Goal: Check status: Check status

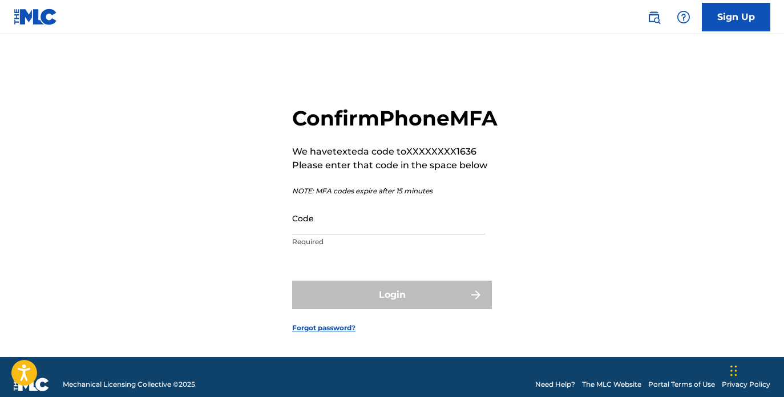
click at [337, 234] on input "Code" at bounding box center [388, 218] width 193 height 33
click at [385, 234] on input "Code" at bounding box center [388, 218] width 193 height 33
paste input "865978"
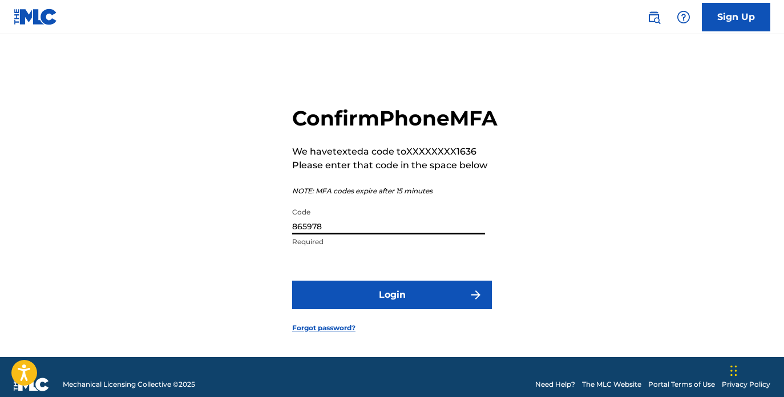
type input "865978"
click at [383, 309] on button "Login" at bounding box center [392, 295] width 200 height 29
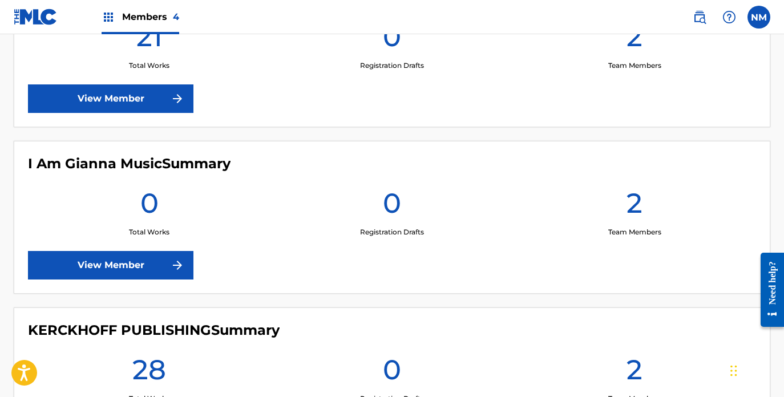
scroll to position [327, 0]
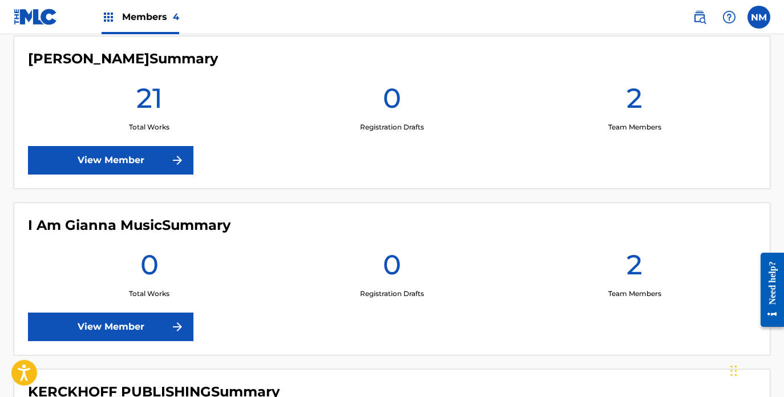
click at [142, 327] on link "View Member" at bounding box center [110, 327] width 165 height 29
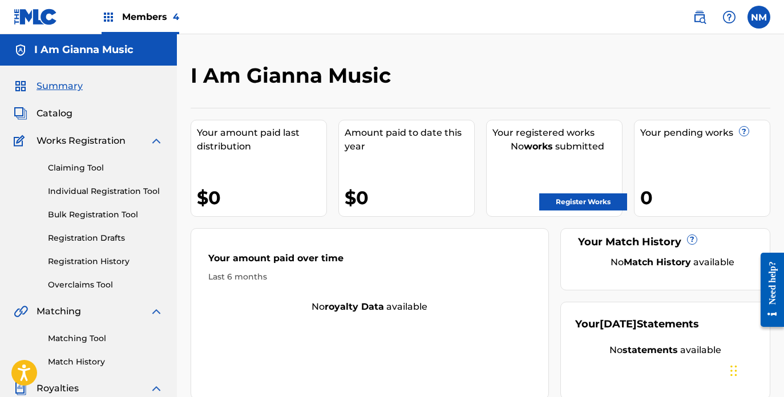
click at [97, 261] on link "Registration History" at bounding box center [105, 262] width 115 height 12
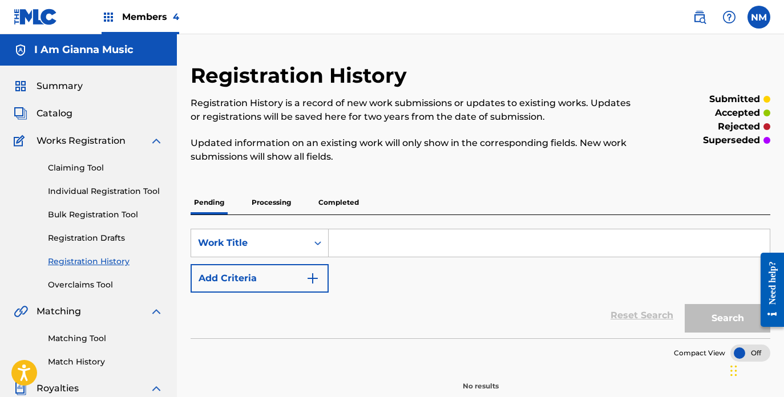
click at [326, 206] on p "Completed" at bounding box center [338, 202] width 47 height 24
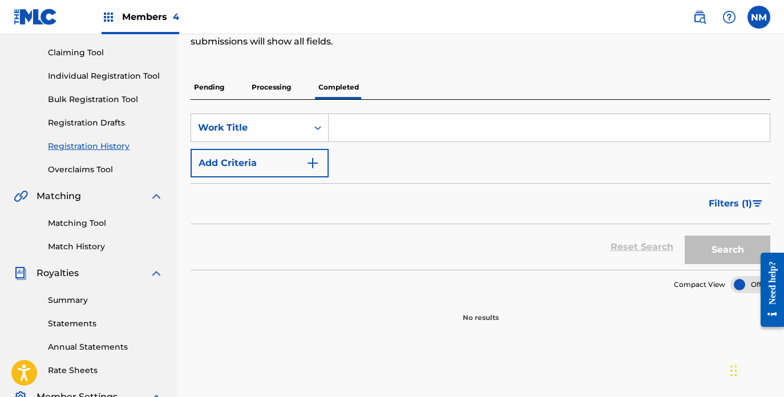
scroll to position [105, 0]
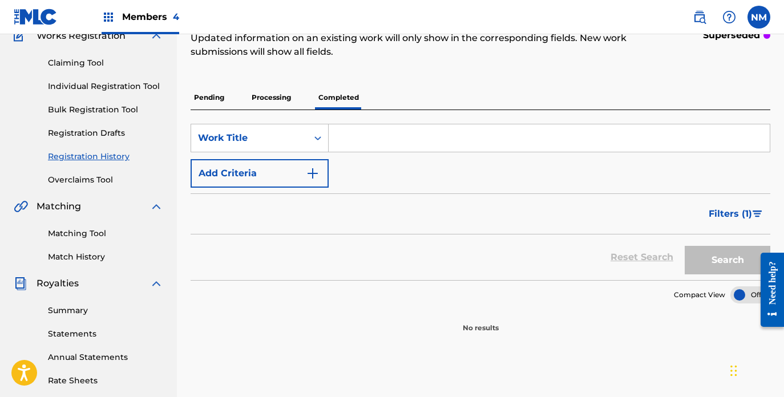
click at [274, 91] on p "Processing" at bounding box center [271, 98] width 46 height 24
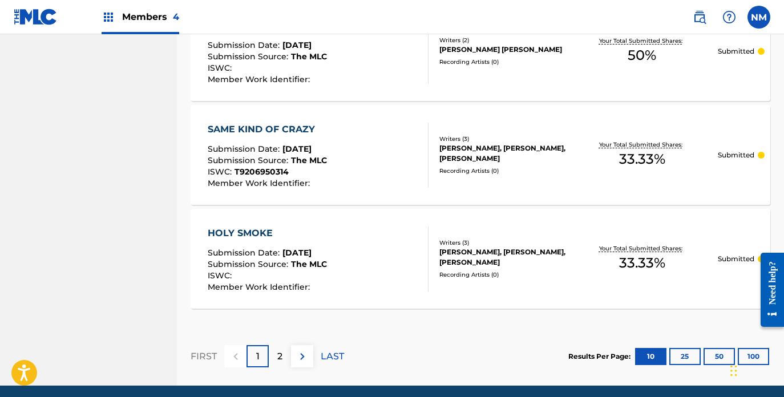
scroll to position [1136, 0]
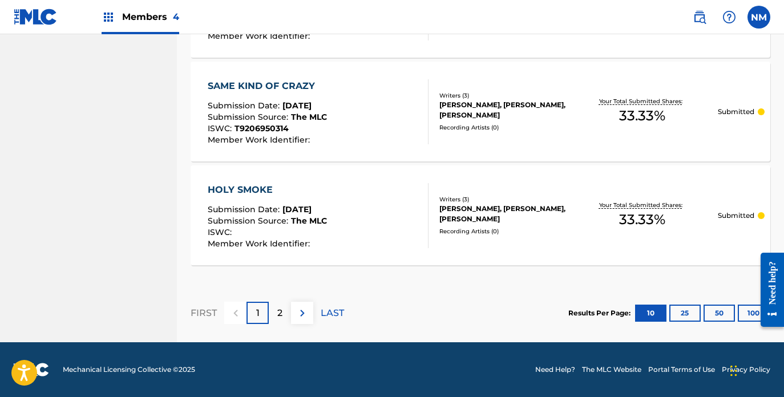
click at [288, 318] on div "2" at bounding box center [280, 313] width 22 height 22
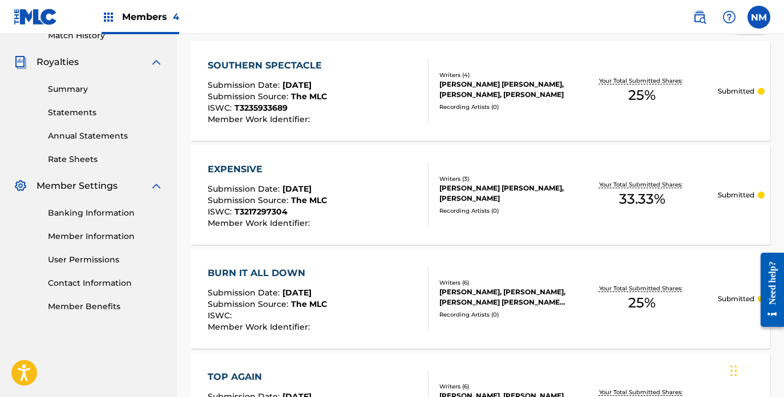
scroll to position [0, 0]
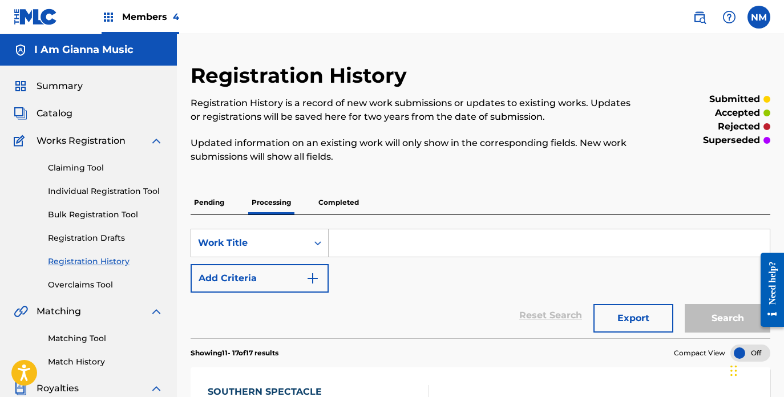
click at [103, 15] on img at bounding box center [109, 17] width 14 height 14
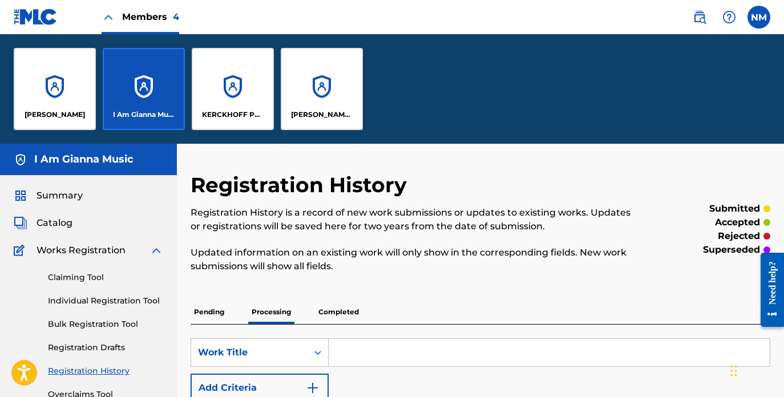
click at [50, 94] on div "[PERSON_NAME]" at bounding box center [55, 89] width 82 height 82
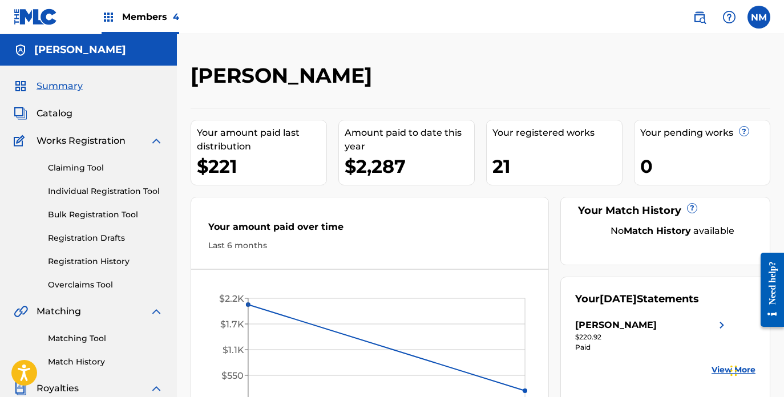
click at [152, 23] on div "Members 4" at bounding box center [141, 17] width 78 height 34
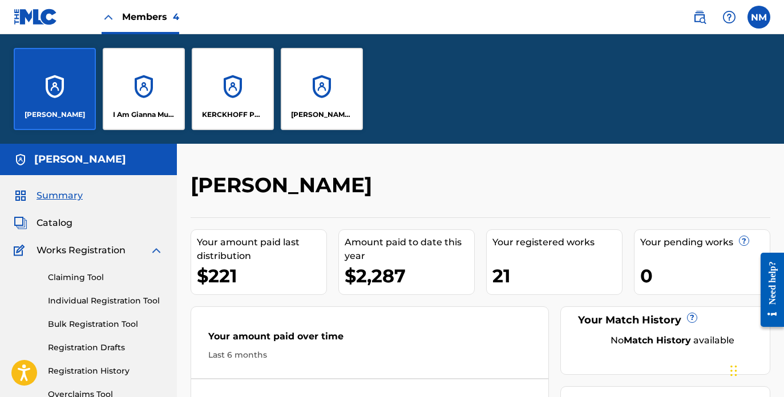
click at [285, 99] on div "[PERSON_NAME] Songs" at bounding box center [322, 89] width 82 height 82
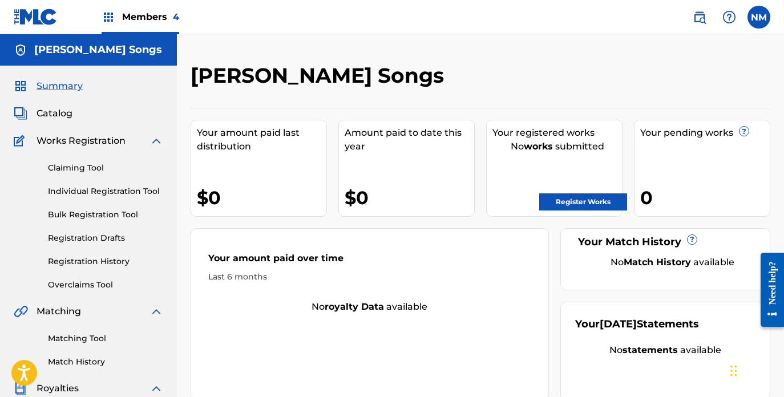
click at [100, 261] on link "Registration History" at bounding box center [105, 262] width 115 height 12
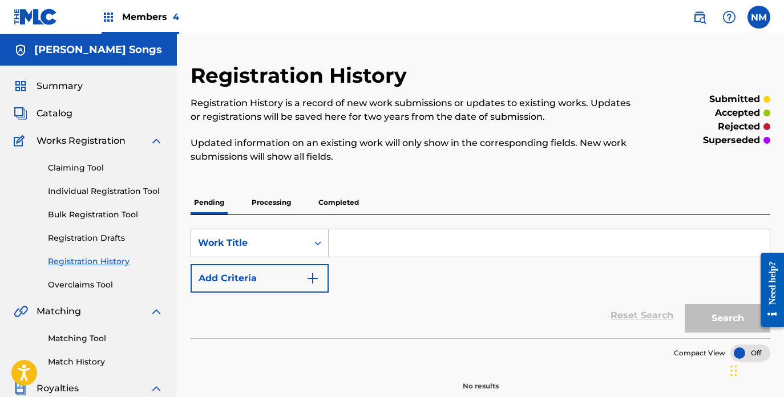
click at [282, 200] on p "Processing" at bounding box center [271, 202] width 46 height 24
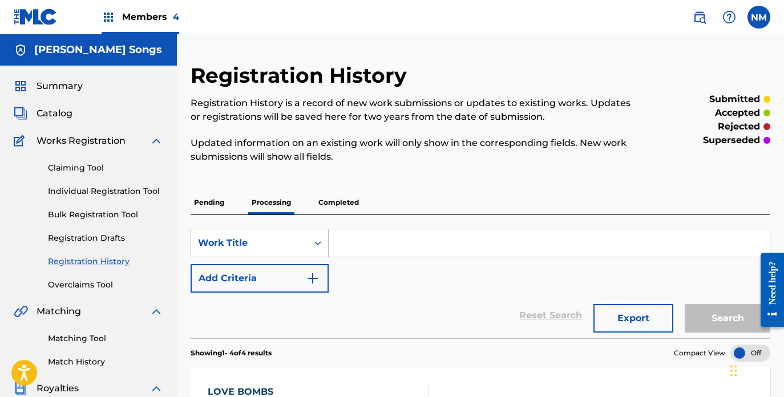
click at [337, 198] on p "Completed" at bounding box center [338, 202] width 47 height 24
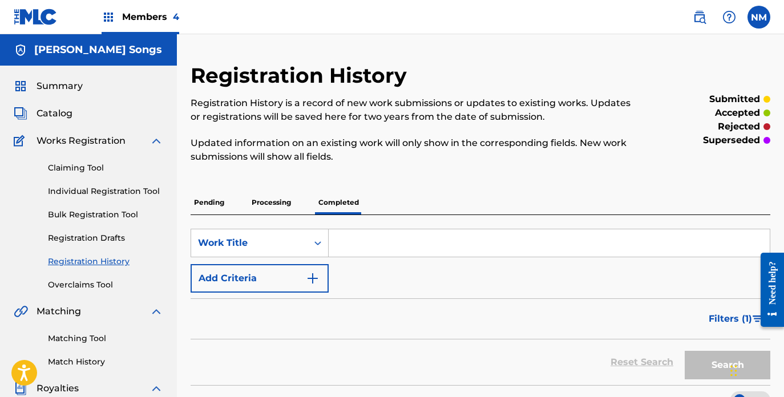
click at [218, 206] on p "Pending" at bounding box center [208, 202] width 37 height 24
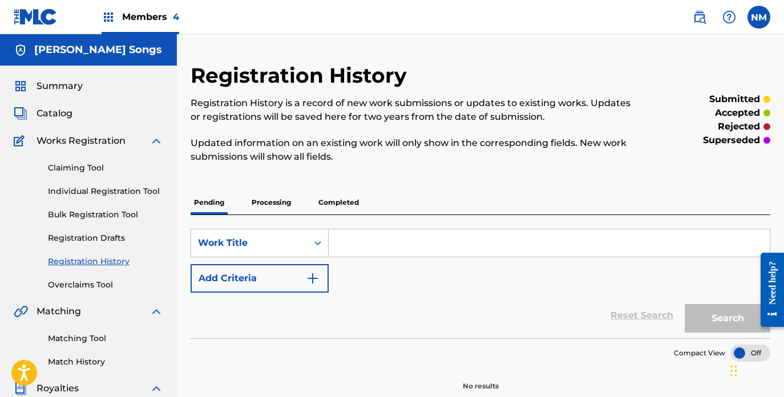
click at [87, 172] on link "Claiming Tool" at bounding box center [105, 168] width 115 height 12
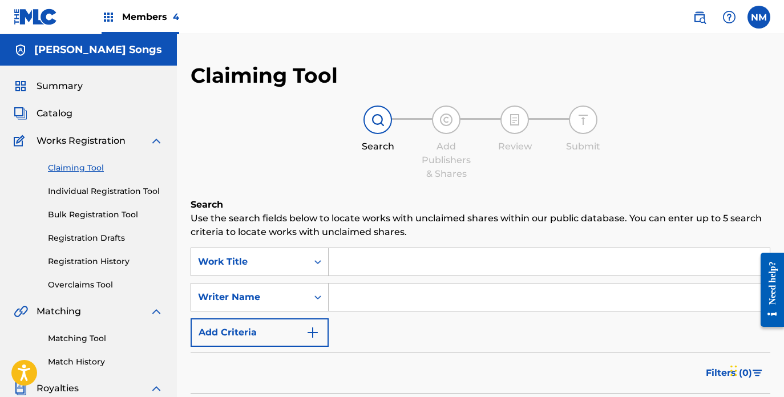
click at [68, 120] on div "Summary Catalog Works Registration Claiming Tool Individual Registration Tool B…" at bounding box center [88, 359] width 177 height 587
click at [63, 111] on span "Catalog" at bounding box center [55, 114] width 36 height 14
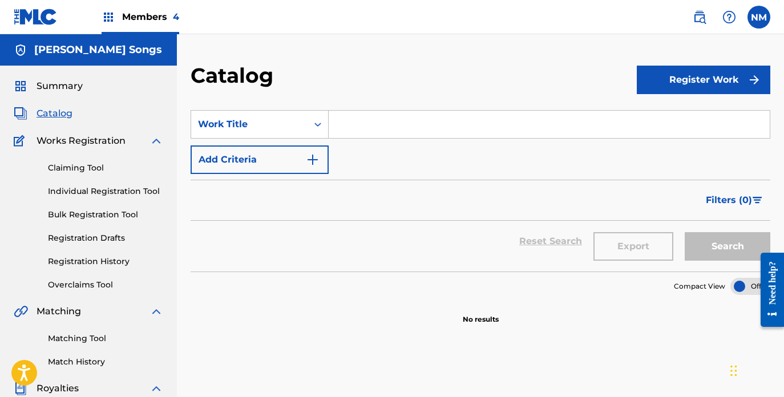
click at [107, 264] on link "Registration History" at bounding box center [105, 262] width 115 height 12
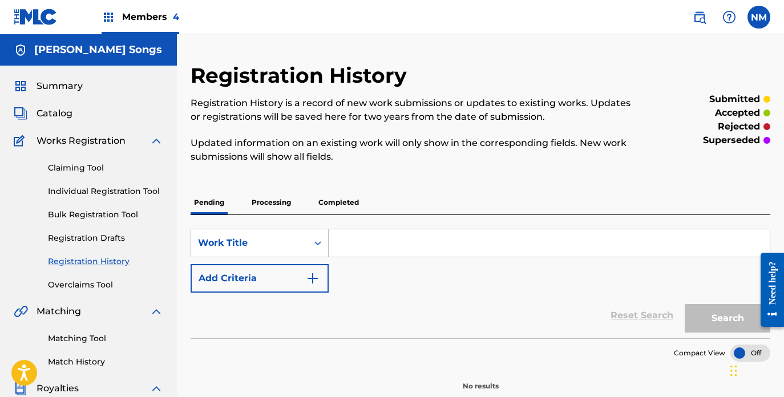
click at [343, 206] on p "Completed" at bounding box center [338, 202] width 47 height 24
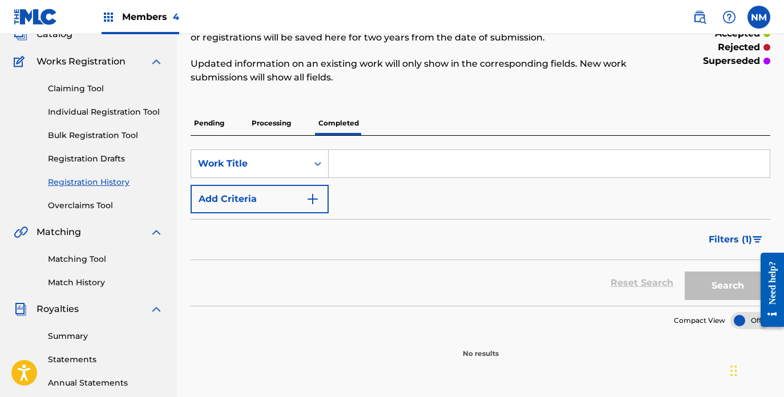
scroll to position [64, 0]
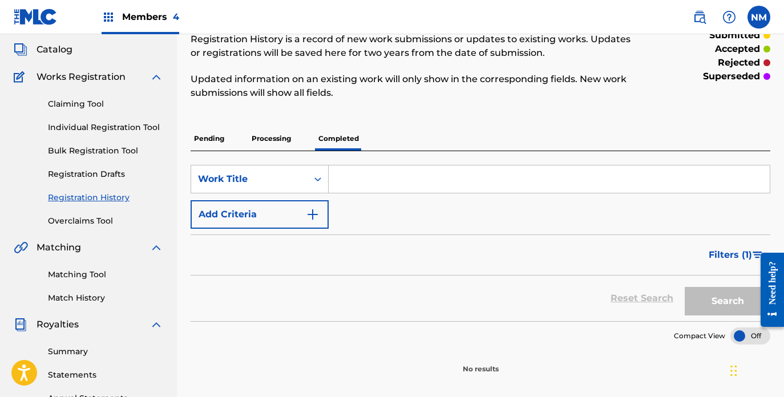
click at [277, 143] on p "Processing" at bounding box center [271, 139] width 46 height 24
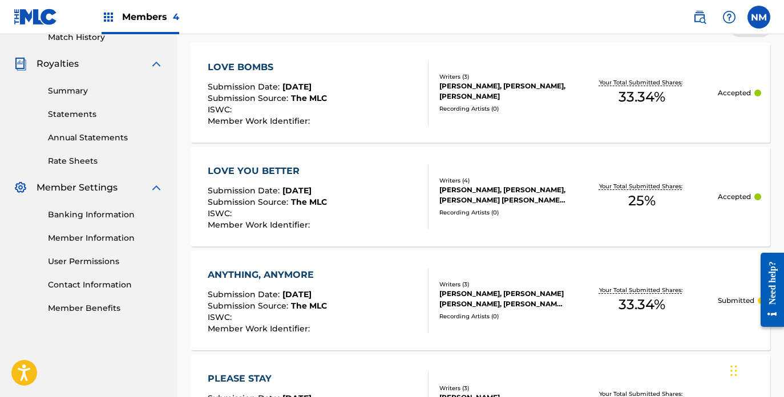
scroll to position [340, 0]
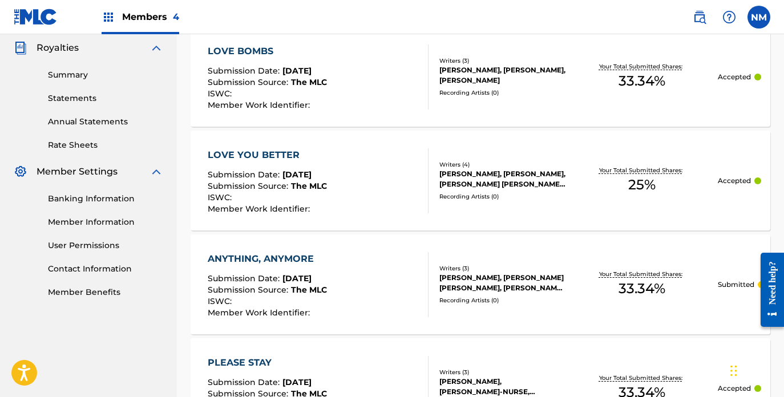
click at [368, 175] on div "LOVE YOU BETTER Submission Date : [DATE] Submission Source : The MLC ISWC : Mem…" at bounding box center [318, 180] width 220 height 65
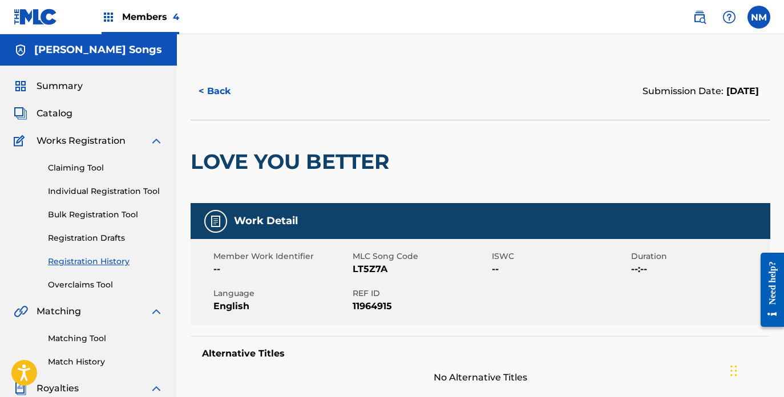
click at [128, 18] on span "Members 4" at bounding box center [150, 16] width 57 height 13
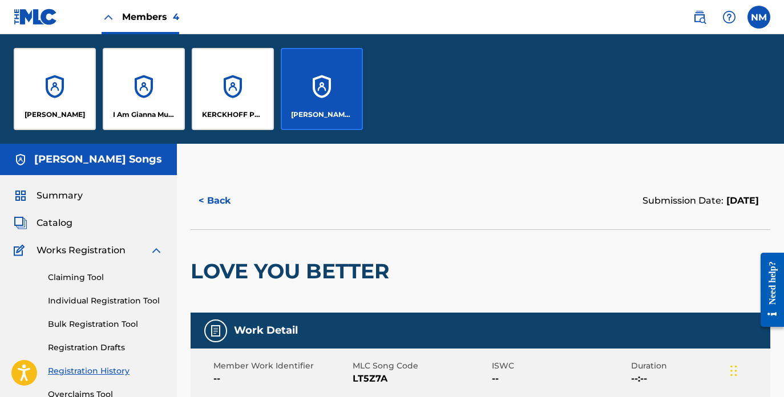
click at [244, 83] on div "KERCKHOFF PUBLISHING" at bounding box center [233, 89] width 82 height 82
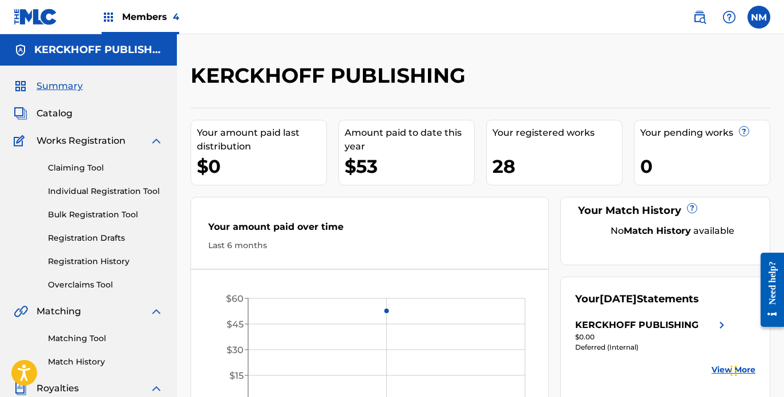
click at [100, 258] on link "Registration History" at bounding box center [105, 262] width 115 height 12
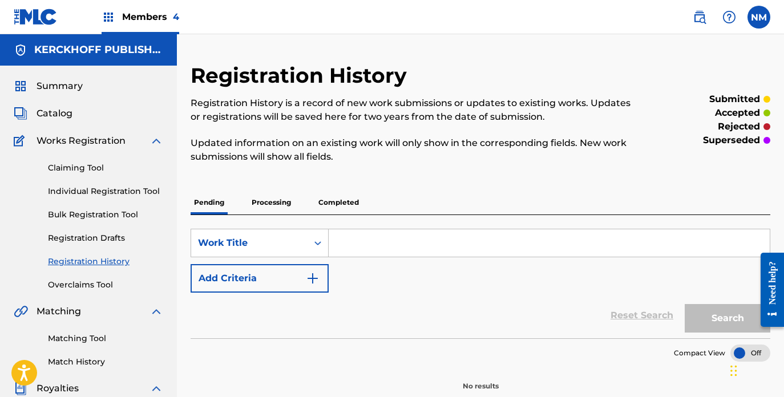
click at [323, 206] on p "Completed" at bounding box center [338, 202] width 47 height 24
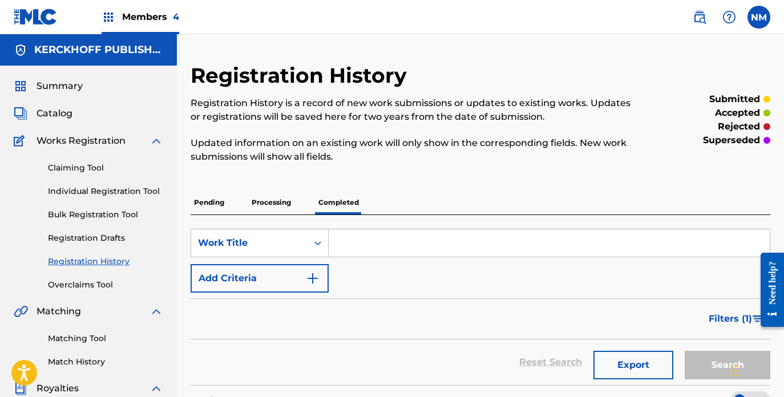
click at [256, 205] on p "Processing" at bounding box center [271, 202] width 46 height 24
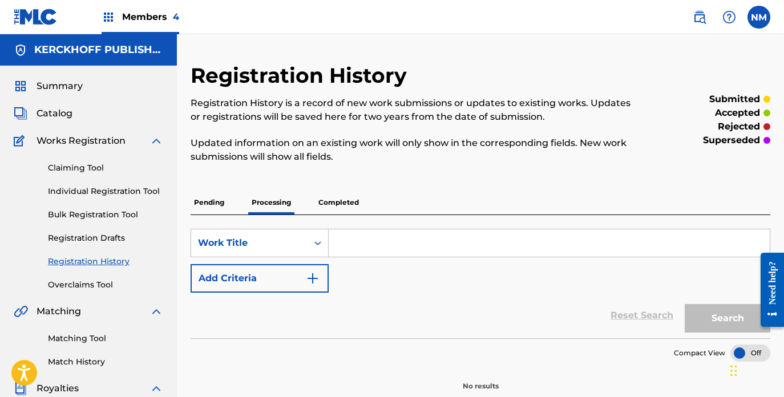
click at [232, 208] on div "Pending Processing Completed" at bounding box center [479, 202] width 579 height 24
click at [220, 205] on p "Pending" at bounding box center [208, 202] width 37 height 24
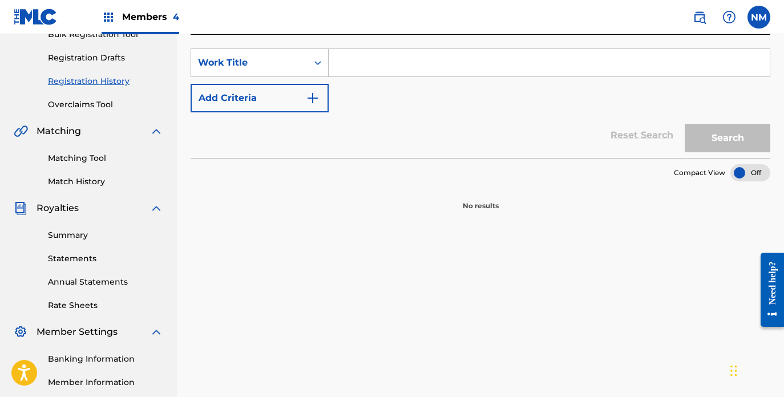
scroll to position [229, 0]
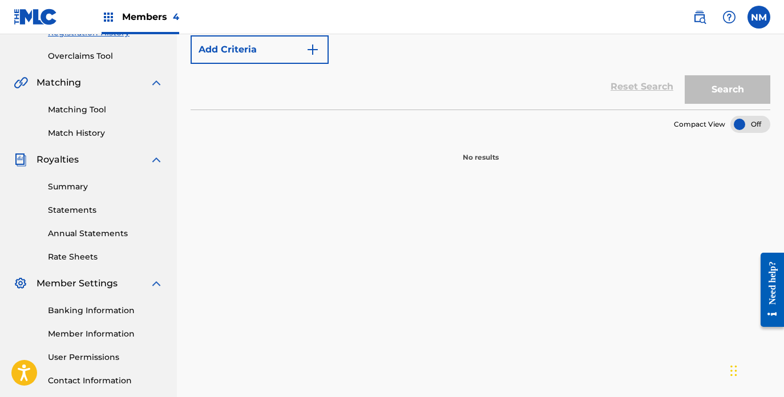
click at [109, 24] on div "Members 4" at bounding box center [141, 17] width 78 height 34
